Goal: Navigation & Orientation: Find specific page/section

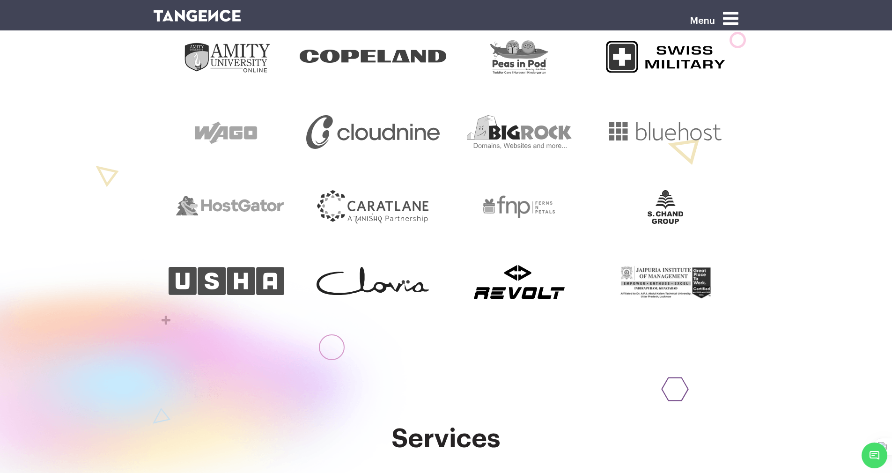
click at [739, 18] on icon at bounding box center [730, 18] width 15 height 18
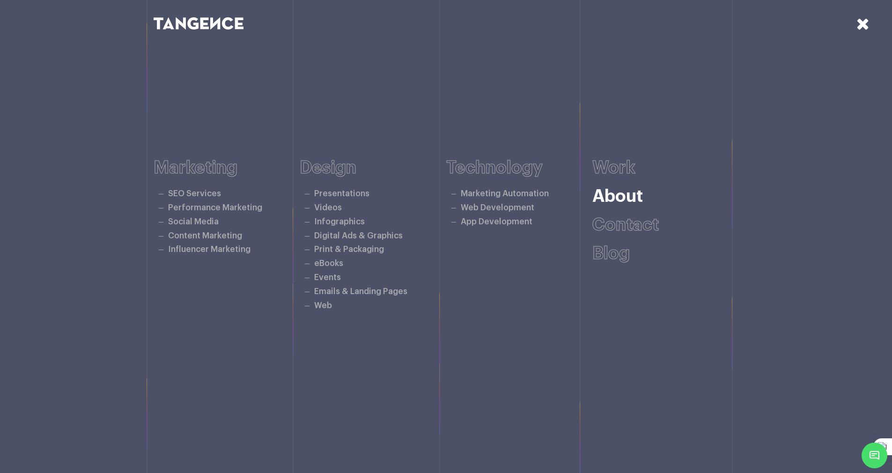
click at [608, 195] on link "About" at bounding box center [618, 196] width 51 height 17
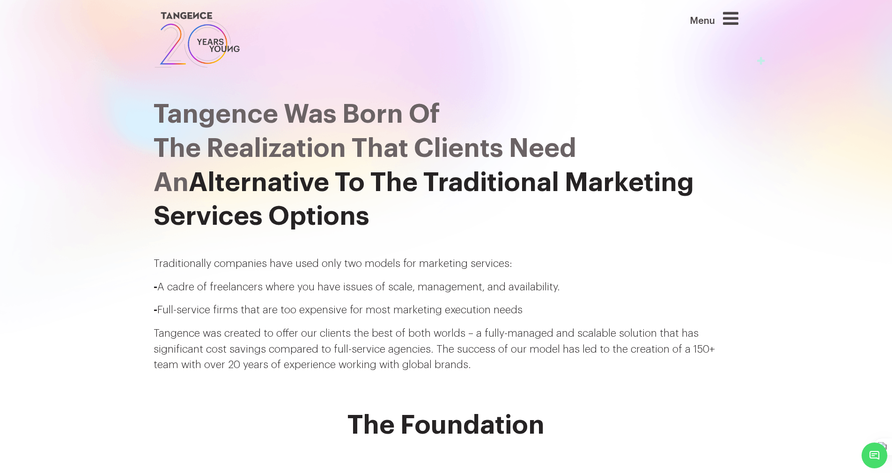
click at [738, 19] on icon at bounding box center [730, 18] width 15 height 18
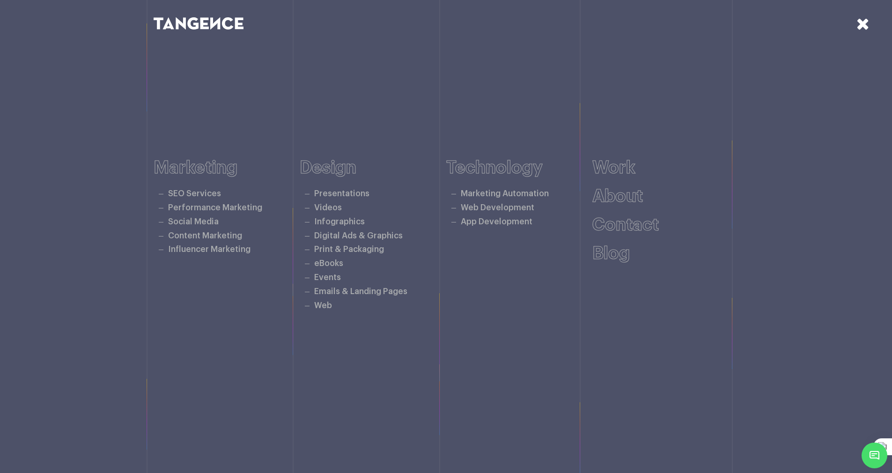
click at [867, 25] on icon at bounding box center [863, 23] width 13 height 16
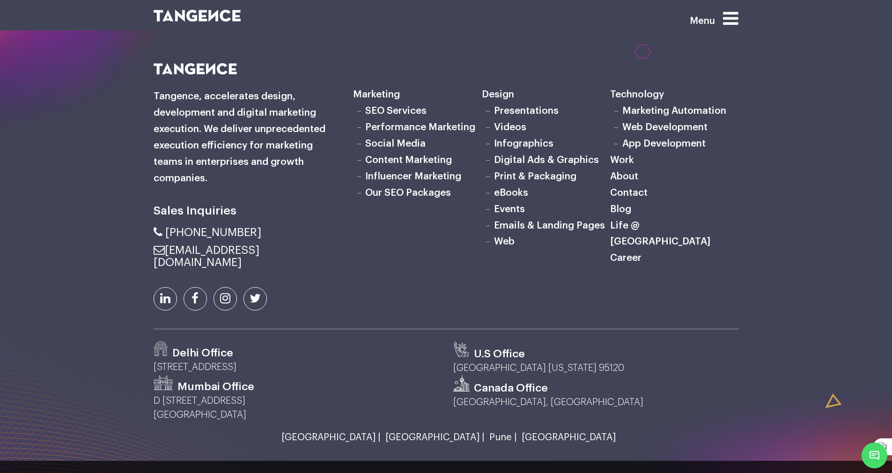
scroll to position [1154, 0]
